Goal: Contribute content: Contribute content

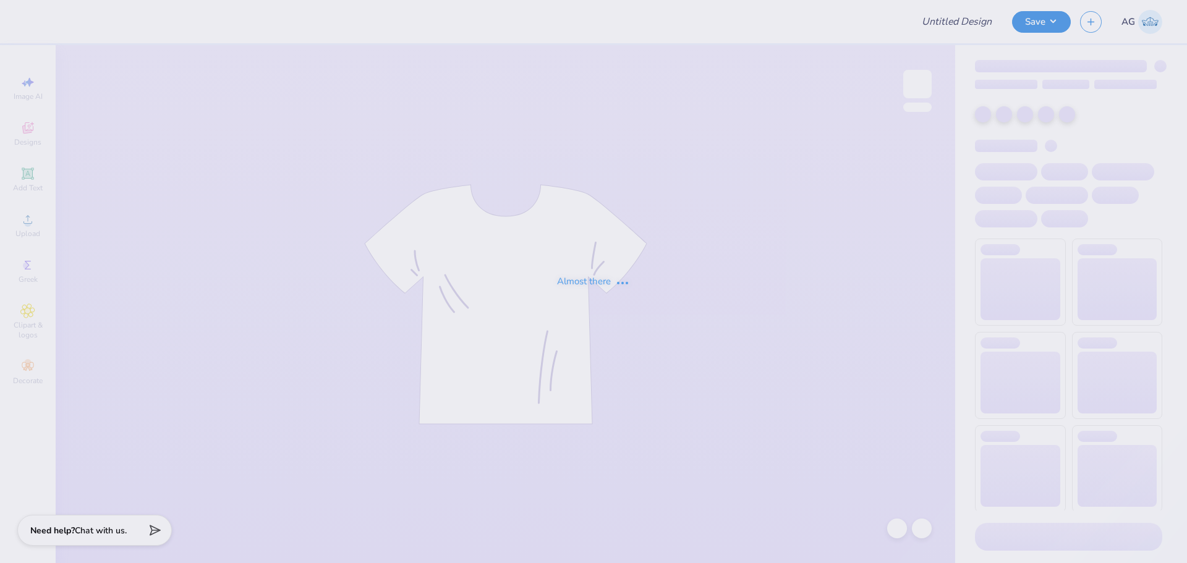
type input "PSE Fall Rush"
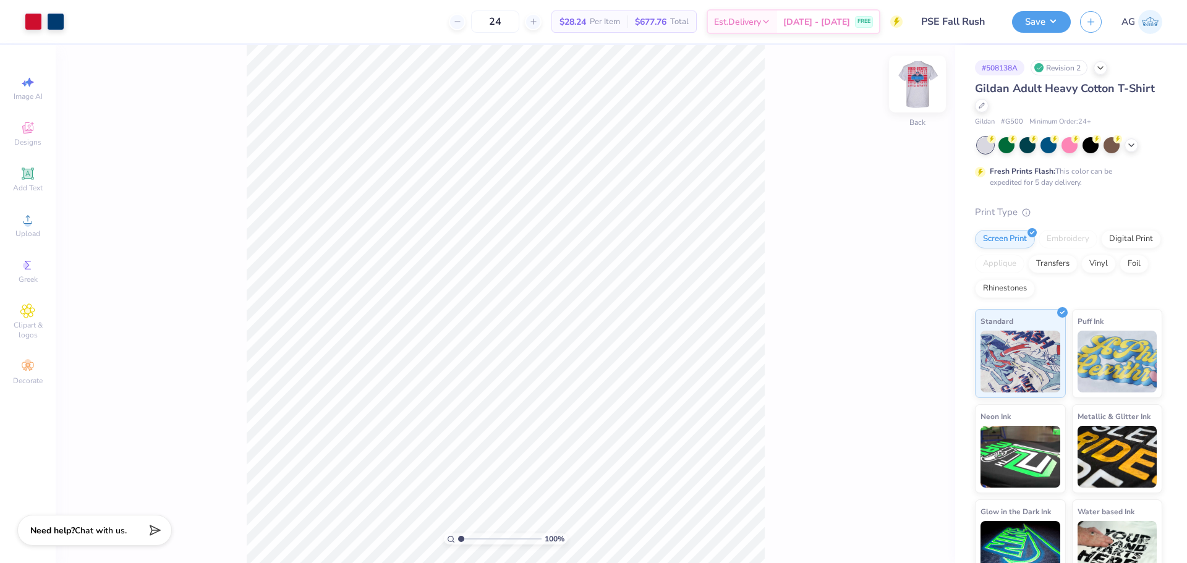
click at [931, 81] on img at bounding box center [917, 83] width 49 height 49
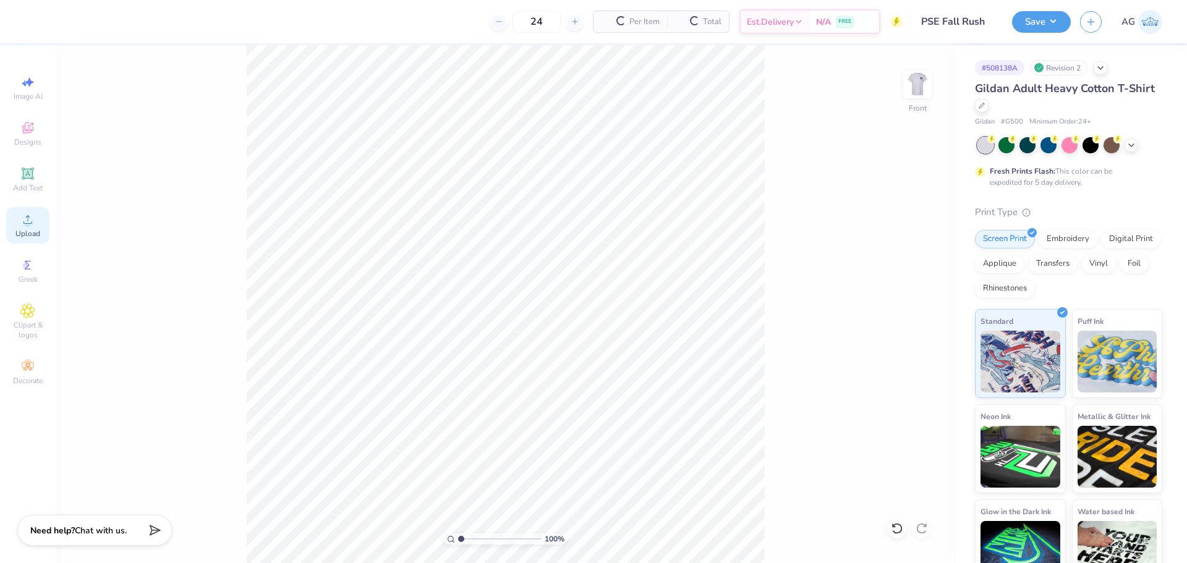
click at [30, 227] on div "Upload" at bounding box center [27, 225] width 43 height 36
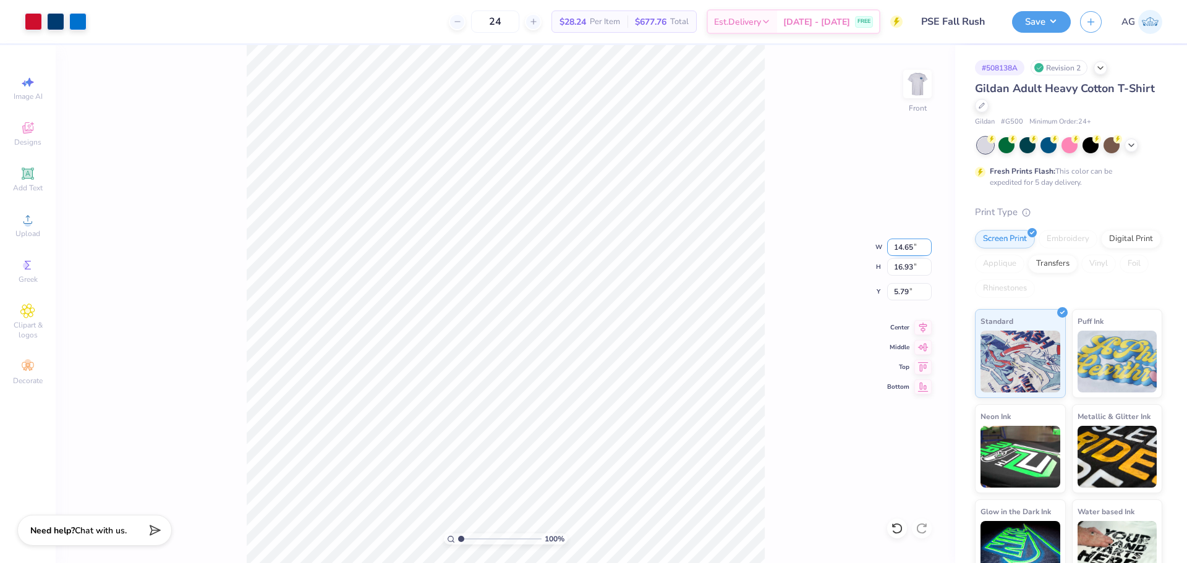
click at [907, 253] on input "14.65" at bounding box center [909, 247] width 45 height 17
type input "12.50"
type input "14.45"
click at [901, 287] on input "7.03" at bounding box center [909, 291] width 45 height 17
type input "3.00"
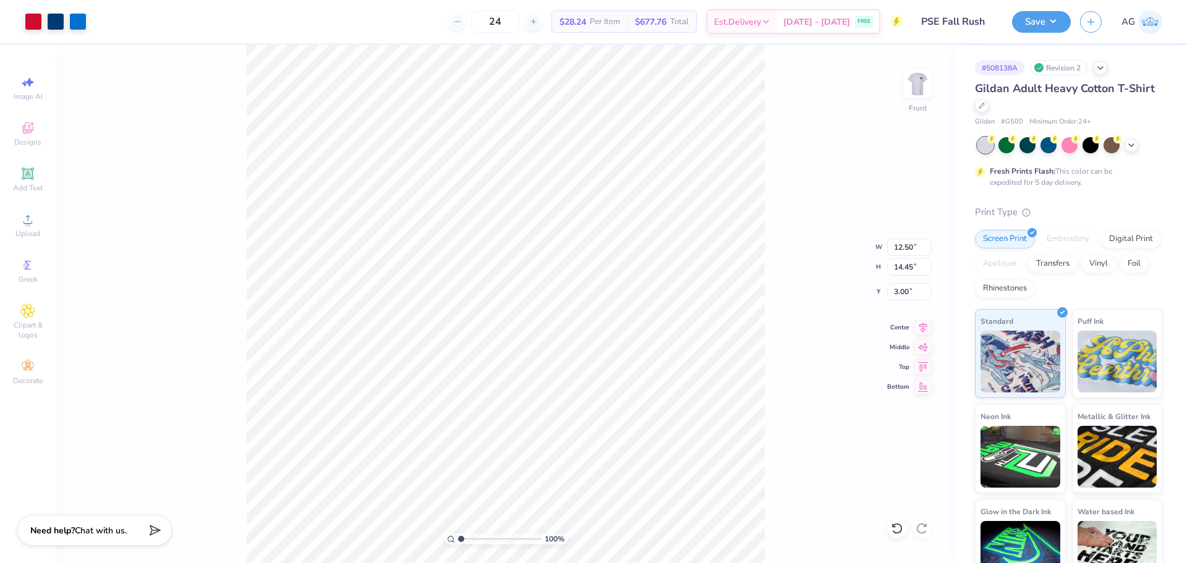
click at [919, 316] on div "100 % Front W 12.50 12.50 " H 14.45 14.45 " Y 3.00 3.00 " Center Middle Top Bot…" at bounding box center [505, 304] width 899 height 518
click at [925, 325] on div "100 % Front W 12.50 H 14.45 Y 3.00 Center Middle Top Bottom" at bounding box center [505, 304] width 899 height 518
click at [925, 329] on icon at bounding box center [922, 325] width 17 height 15
click at [1059, 14] on button "Save" at bounding box center [1041, 20] width 59 height 22
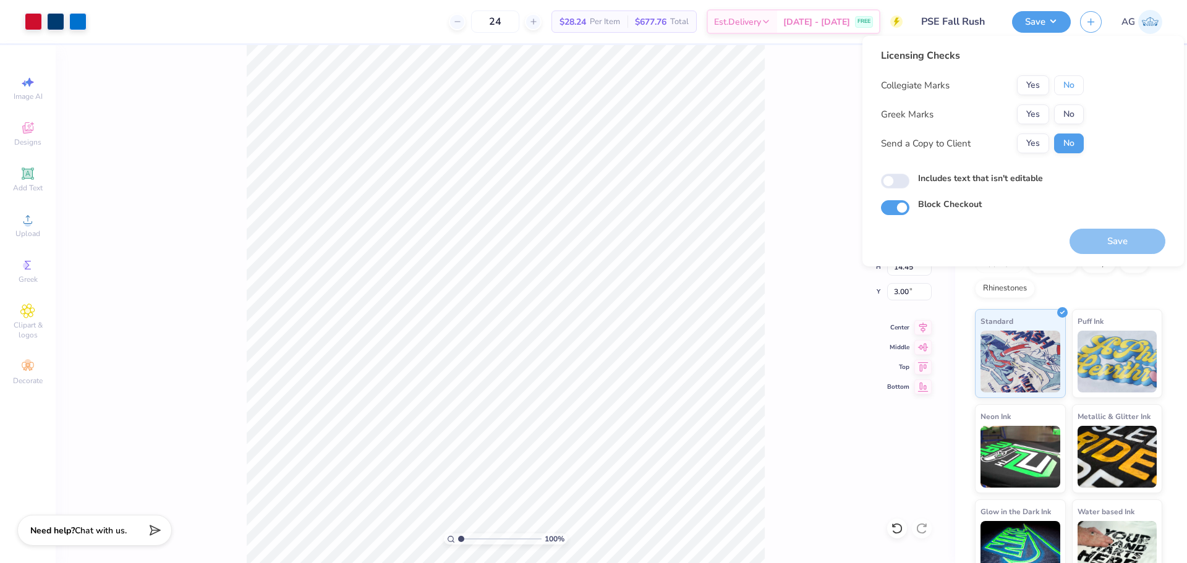
drag, startPoint x: 1077, startPoint y: 88, endPoint x: 1056, endPoint y: 103, distance: 26.2
click at [1077, 88] on button "No" at bounding box center [1069, 85] width 30 height 20
click at [1041, 114] on button "Yes" at bounding box center [1033, 114] width 32 height 20
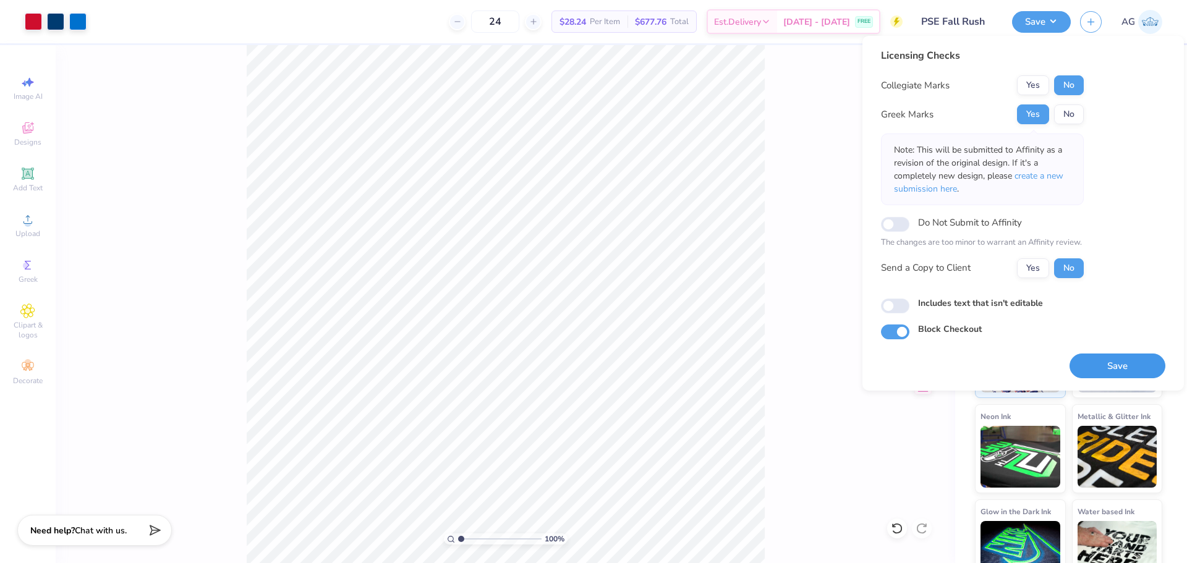
click at [1112, 376] on button "Save" at bounding box center [1117, 366] width 96 height 25
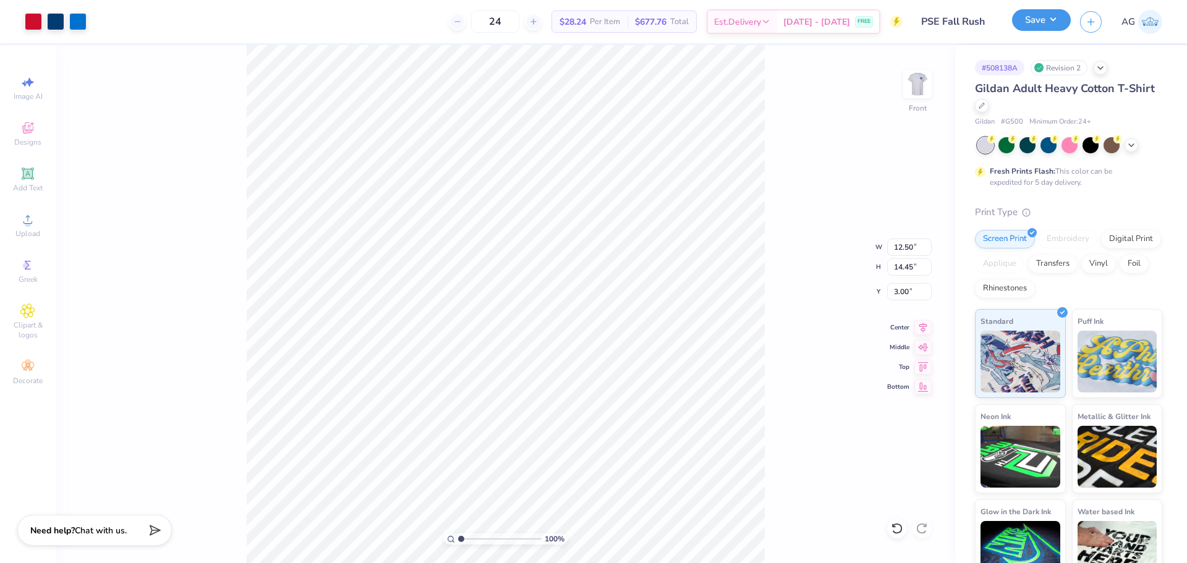
click at [1053, 21] on button "Save" at bounding box center [1041, 20] width 59 height 22
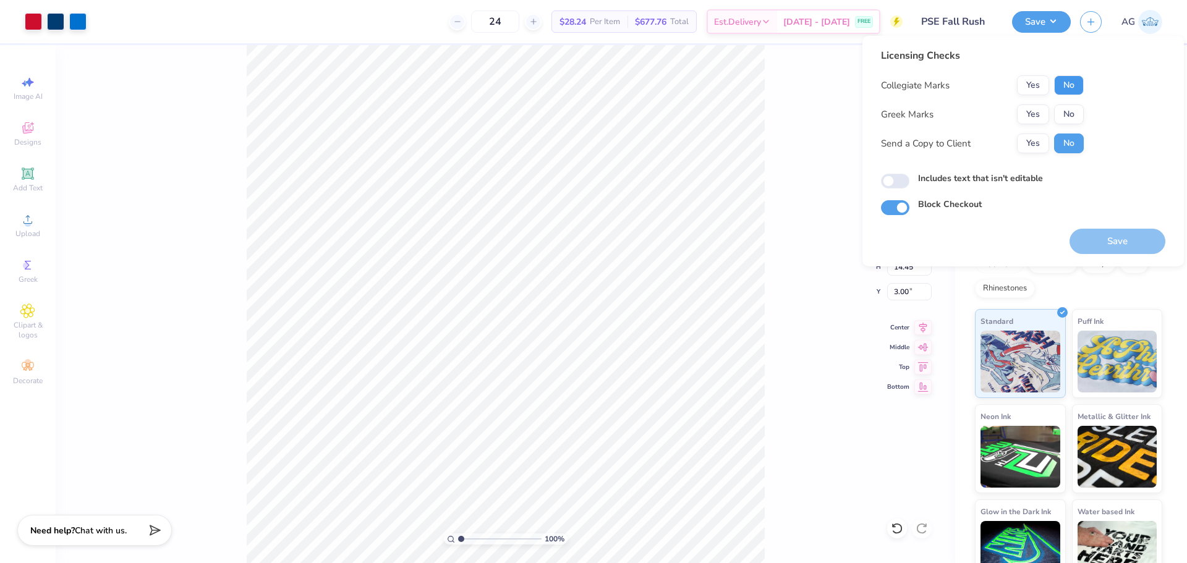
click at [1057, 88] on button "No" at bounding box center [1069, 85] width 30 height 20
click at [1033, 109] on button "Yes" at bounding box center [1033, 114] width 32 height 20
